Goal: Contribute content: Contribute content

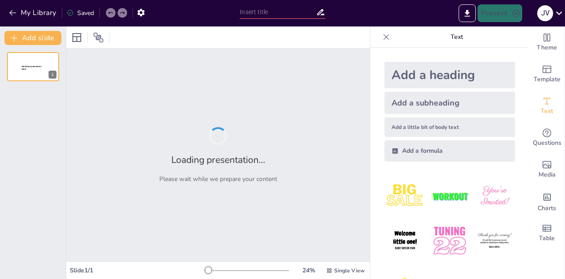
type input "Riesgo de profesiones y sus soluciones"
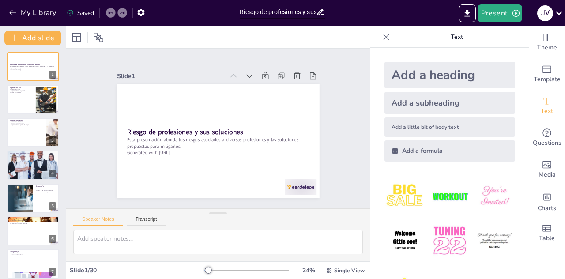
checkbox input "true"
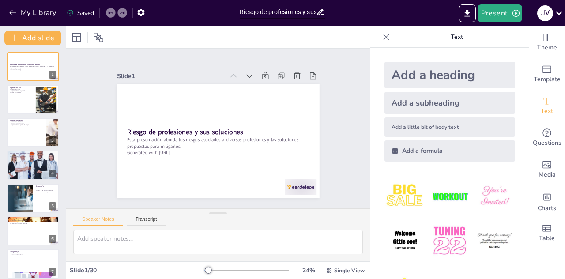
checkbox input "true"
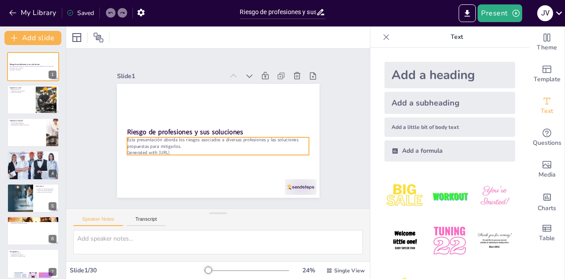
checkbox input "true"
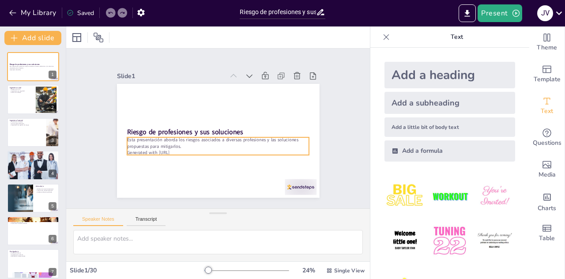
checkbox input "true"
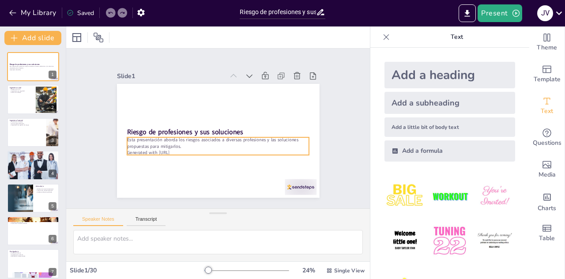
checkbox input "true"
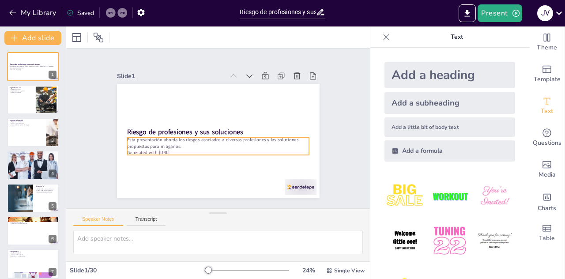
checkbox input "true"
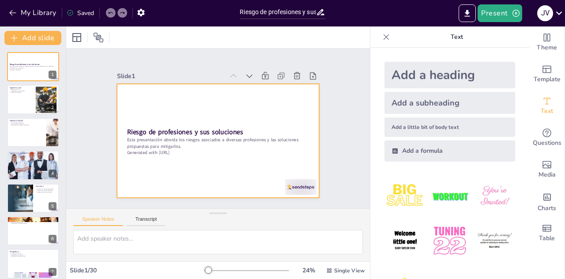
checkbox input "true"
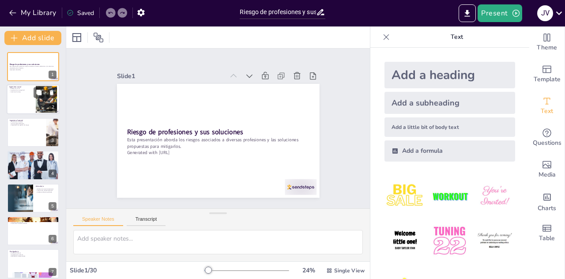
checkbox input "true"
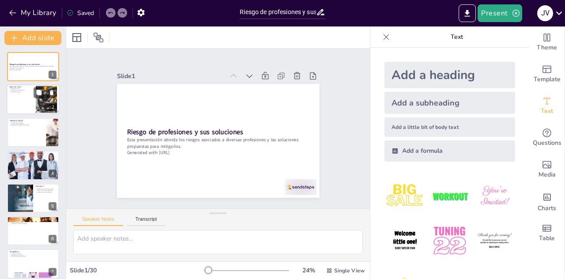
checkbox input "true"
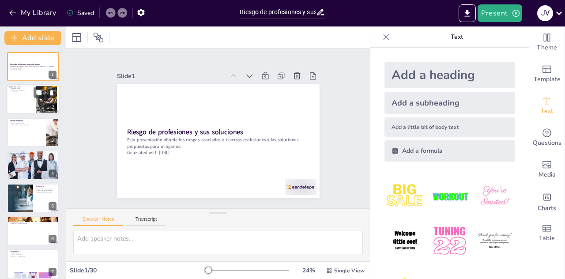
click at [24, 94] on div at bounding box center [33, 100] width 53 height 30
type textarea "La seguridad en el mar es un aspecto crítico para los ingenieros navales, ya qu…"
checkbox input "true"
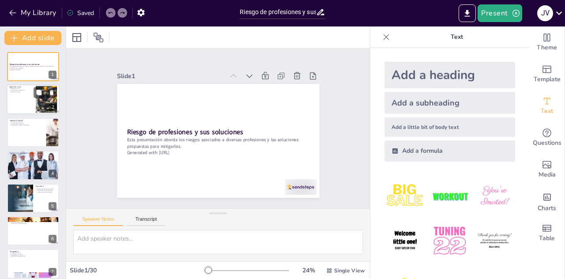
checkbox input "true"
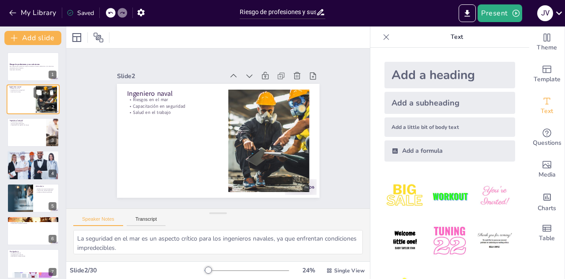
checkbox input "true"
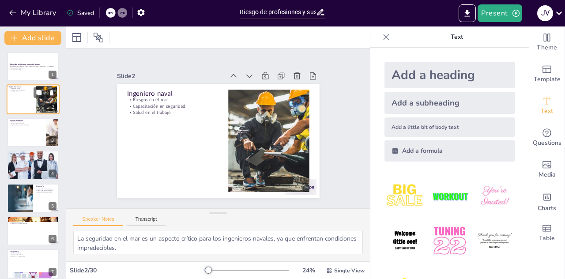
checkbox input "true"
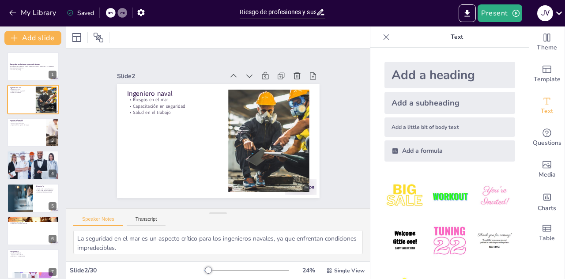
checkbox input "true"
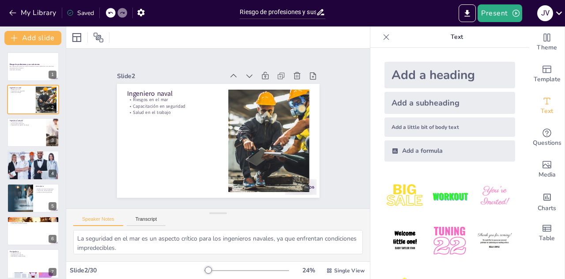
checkbox input "true"
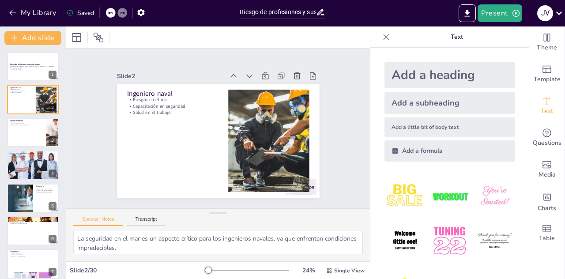
checkbox input "true"
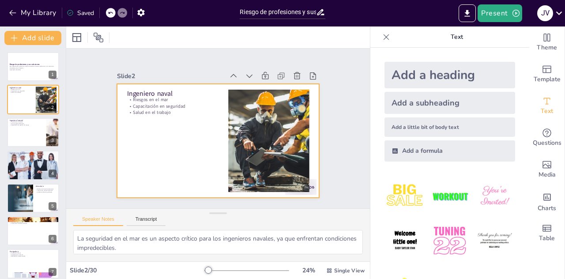
checkbox input "true"
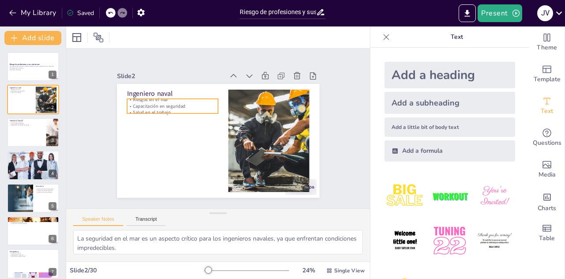
checkbox input "true"
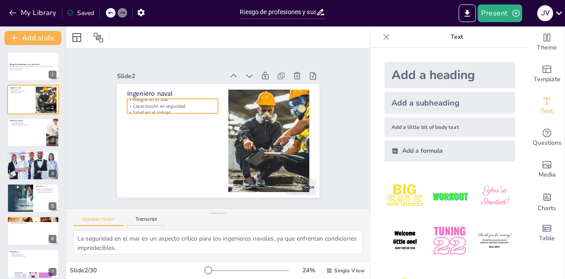
checkbox input "true"
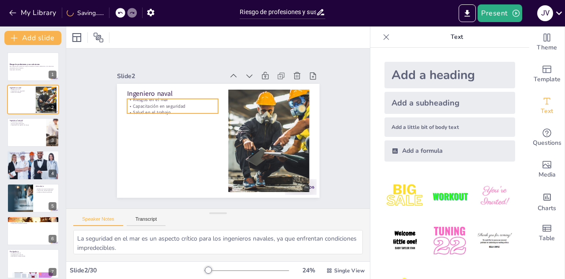
checkbox input "true"
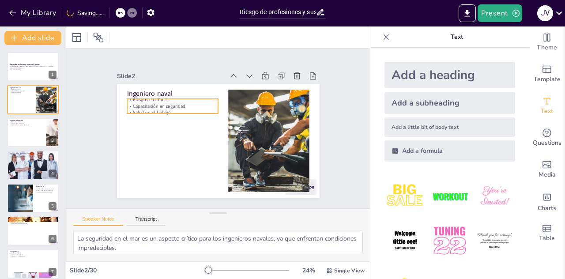
checkbox input "true"
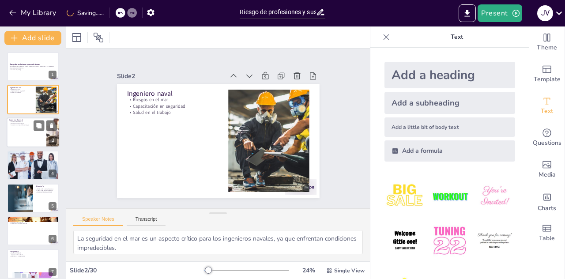
checkbox input "true"
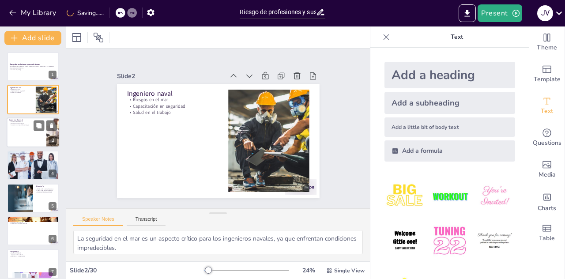
click at [27, 129] on div at bounding box center [33, 133] width 53 height 30
type textarea "Las condiciones climáticas pueden cambiar rápidamente, lo que pone a los ingeni…"
checkbox input "true"
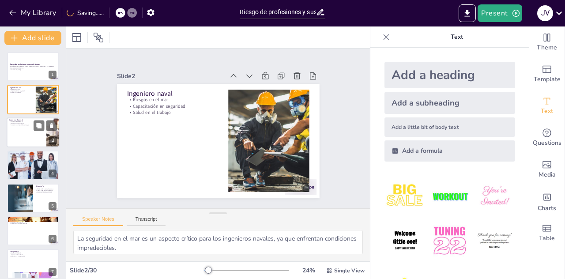
checkbox input "true"
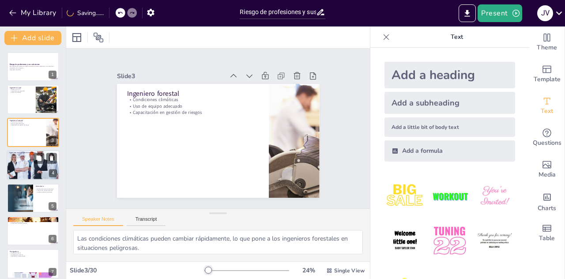
checkbox input "true"
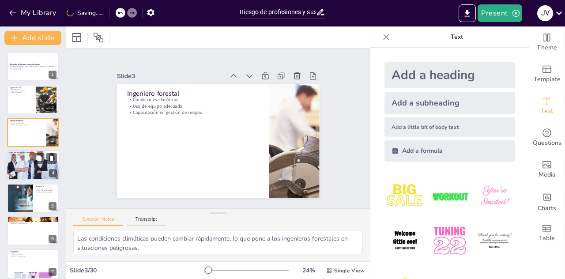
checkbox input "true"
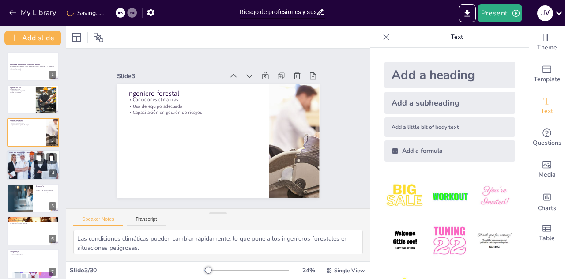
checkbox input "true"
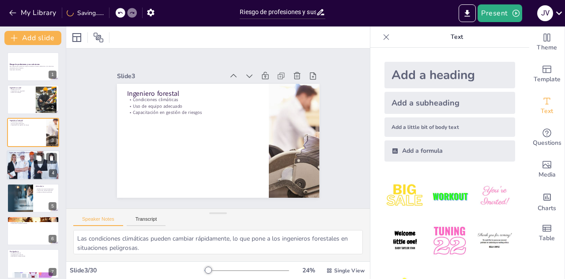
checkbox input "true"
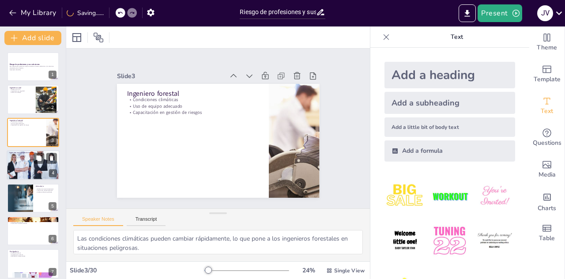
checkbox input "true"
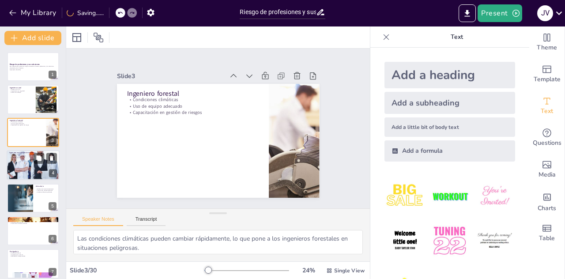
click at [33, 162] on div at bounding box center [33, 165] width 53 height 35
type textarea "Los accidentes en el mar son una preocupación constante para los ingenieros en …"
checkbox input "true"
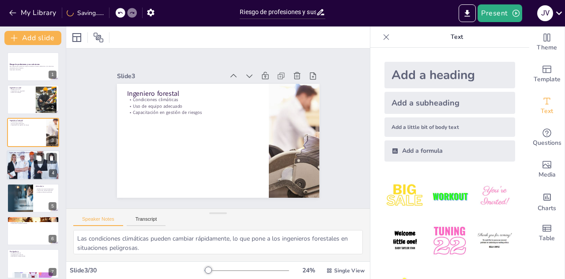
checkbox input "true"
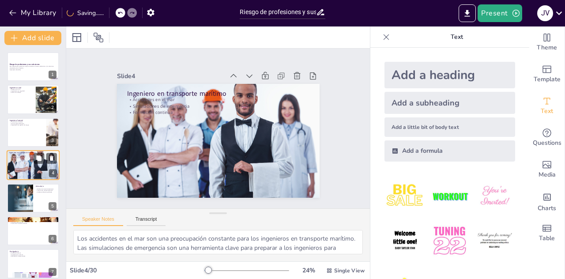
scroll to position [3, 0]
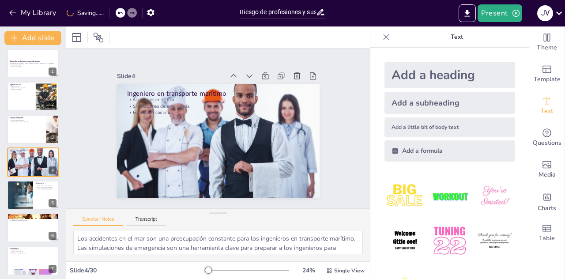
checkbox input "true"
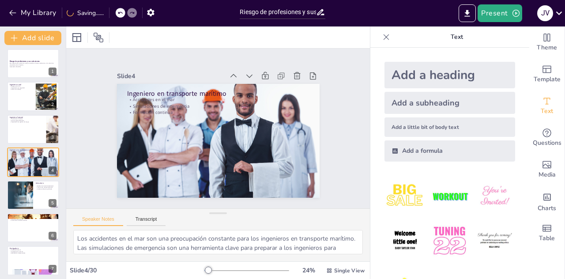
checkbox input "true"
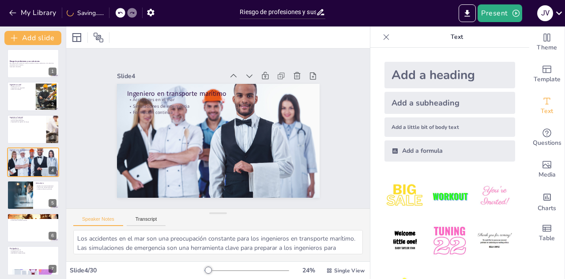
checkbox input "true"
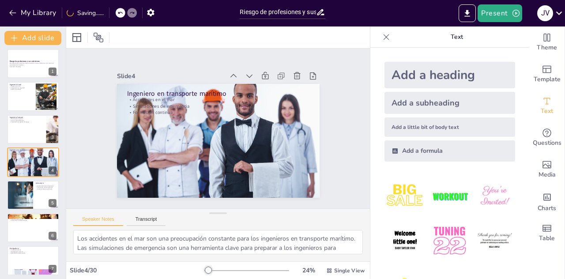
checkbox input "true"
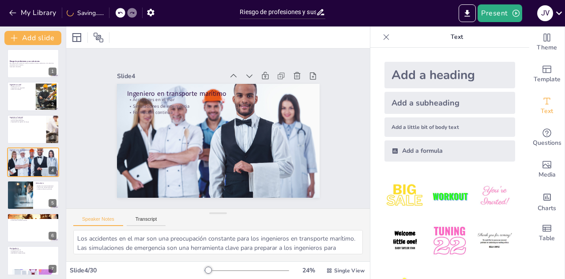
checkbox input "true"
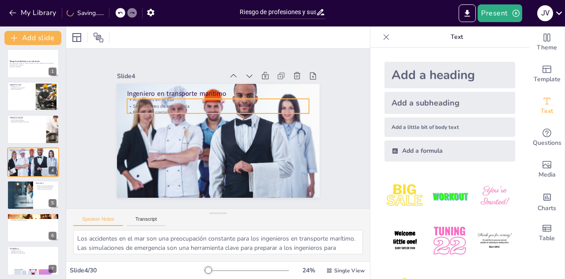
checkbox input "true"
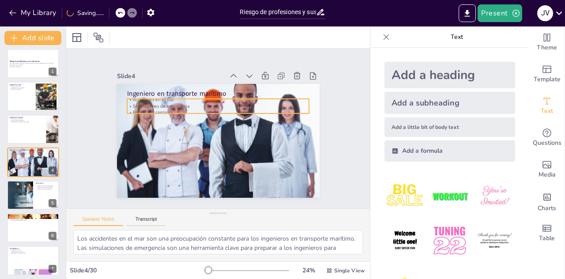
checkbox input "true"
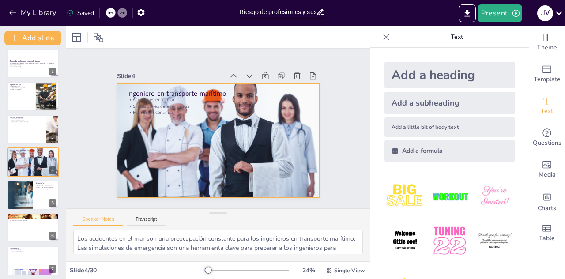
checkbox input "true"
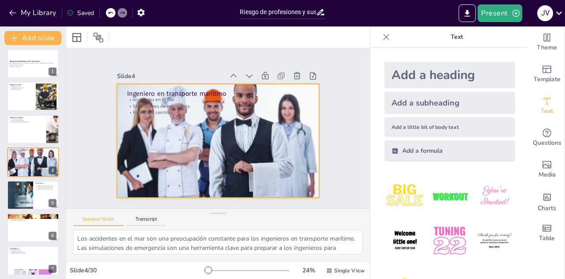
checkbox input "true"
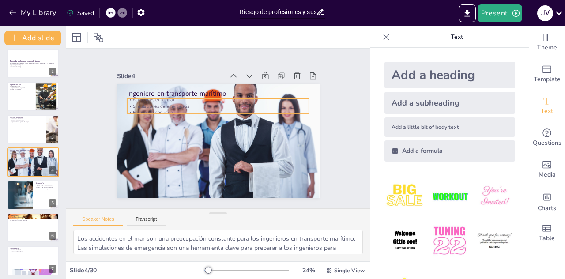
checkbox input "true"
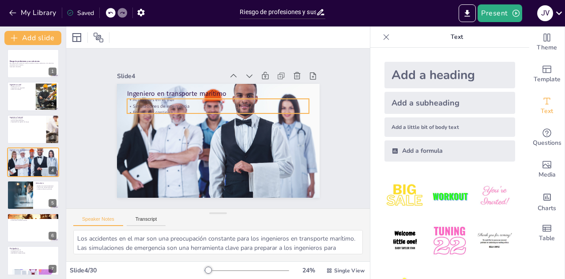
checkbox input "true"
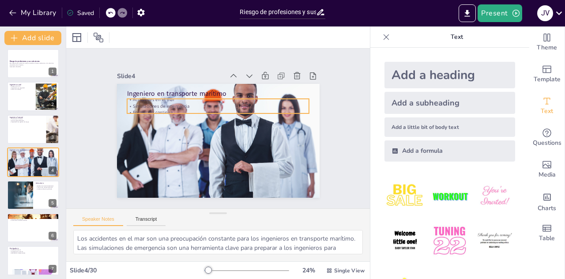
checkbox input "true"
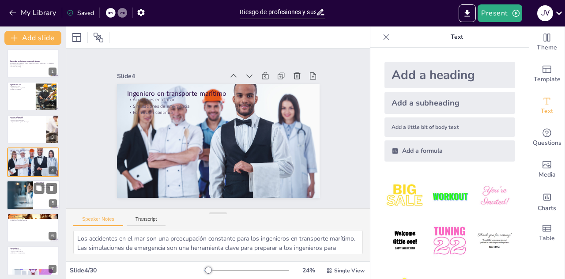
click at [17, 185] on div at bounding box center [20, 195] width 57 height 30
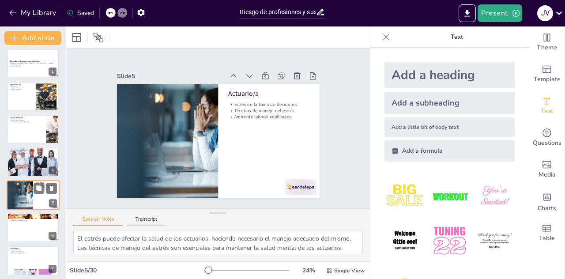
scroll to position [36, 0]
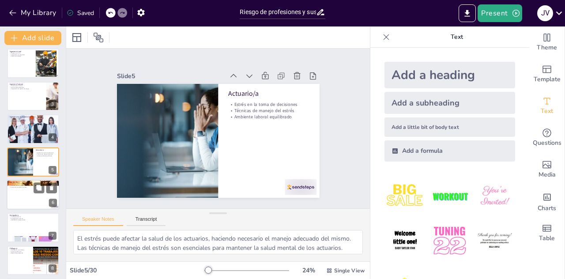
click at [23, 201] on div at bounding box center [33, 195] width 53 height 30
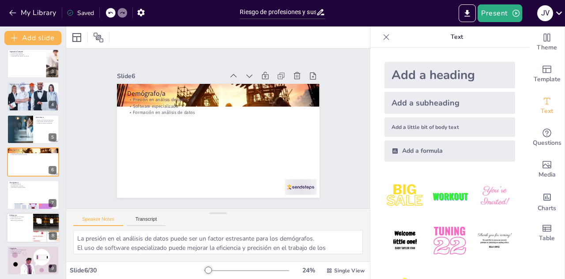
click at [23, 231] on div at bounding box center [33, 228] width 53 height 30
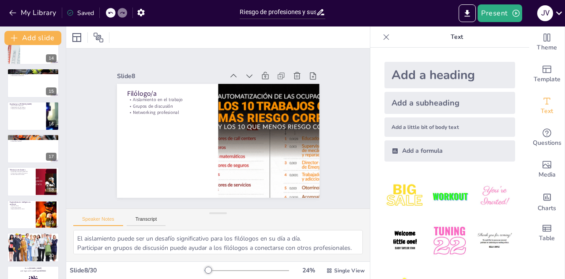
scroll to position [267, 0]
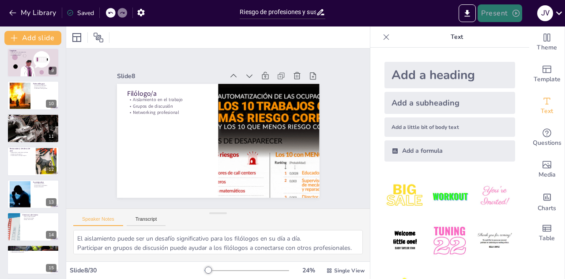
click at [509, 15] on button "Present" at bounding box center [500, 13] width 44 height 18
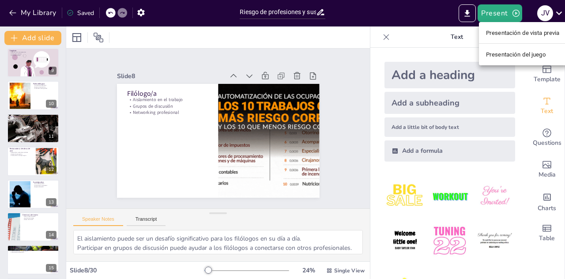
click at [539, 32] on font "Presentación de vista previa" at bounding box center [523, 33] width 74 height 7
